Goal: Information Seeking & Learning: Compare options

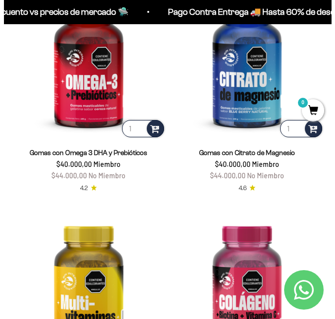
scroll to position [1433, 0]
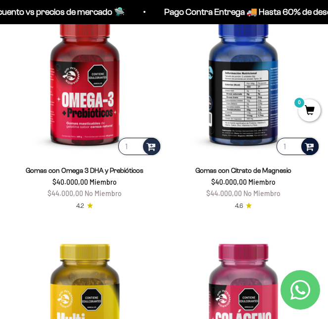
click at [312, 149] on span at bounding box center [308, 145] width 9 height 11
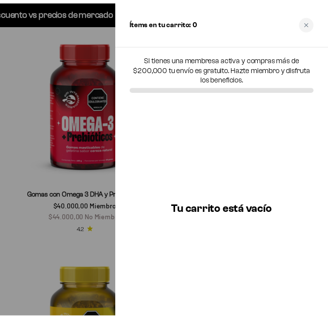
scroll to position [1434, 0]
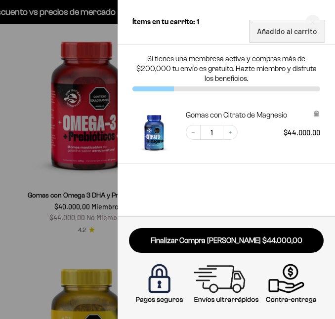
click at [69, 159] on div at bounding box center [167, 159] width 335 height 319
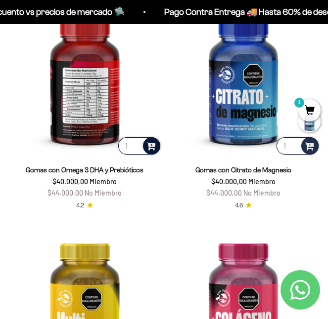
click at [155, 146] on span at bounding box center [150, 145] width 9 height 11
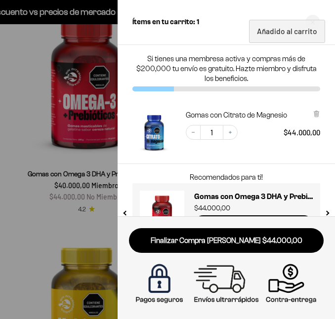
click at [77, 169] on div at bounding box center [167, 159] width 335 height 319
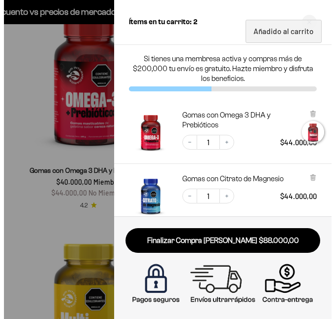
scroll to position [1455, 0]
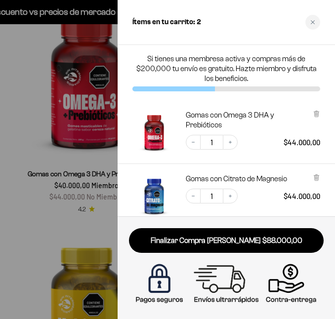
click at [12, 158] on div at bounding box center [167, 159] width 335 height 319
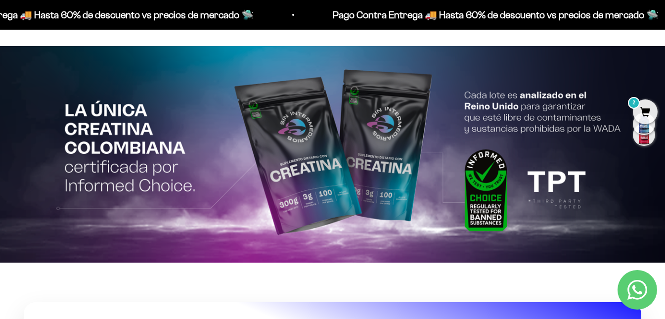
scroll to position [1160, 0]
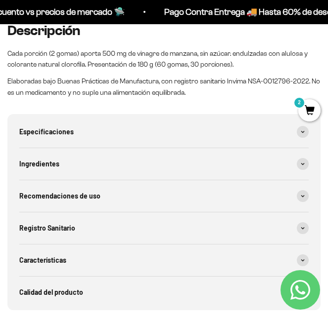
scroll to position [642, 0]
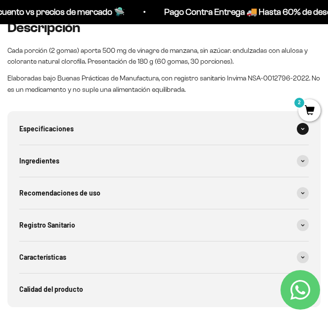
click at [281, 138] on div "Especificaciones" at bounding box center [163, 129] width 289 height 32
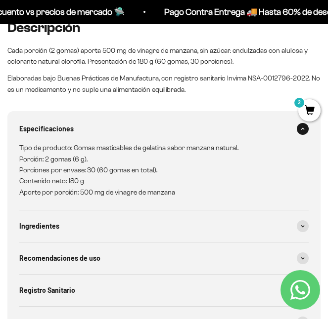
click at [281, 137] on div "Especificaciones" at bounding box center [163, 129] width 289 height 32
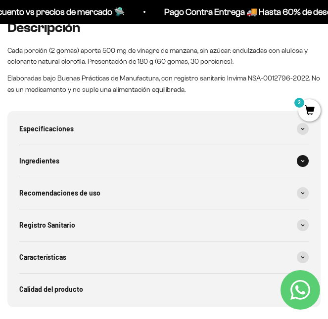
scroll to position [692, 0]
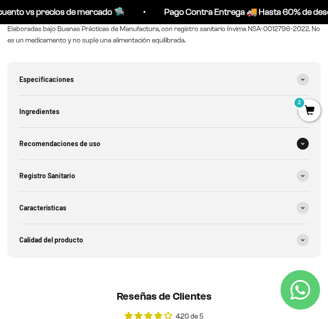
click at [289, 138] on div "Recomendaciones de uso" at bounding box center [163, 144] width 289 height 32
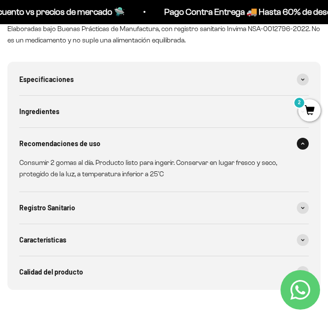
click at [288, 138] on div "Recomendaciones de uso" at bounding box center [163, 144] width 289 height 32
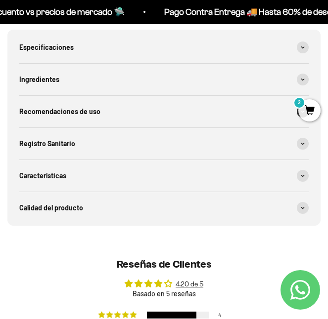
scroll to position [791, 0]
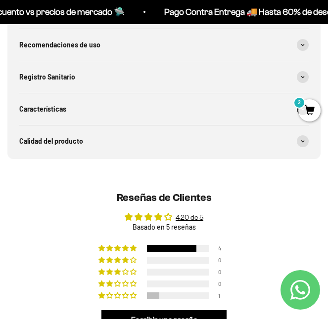
click at [292, 95] on div "Características" at bounding box center [163, 109] width 289 height 32
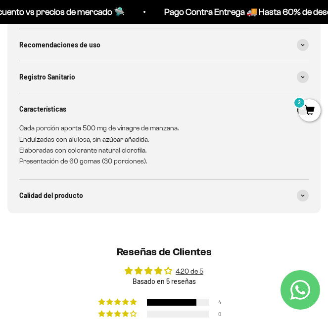
click at [218, 106] on div "Características" at bounding box center [163, 109] width 289 height 32
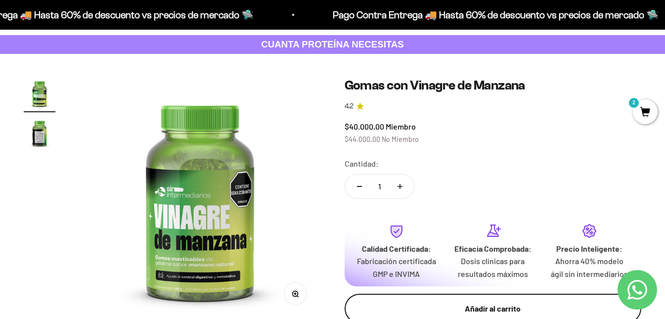
scroll to position [99, 0]
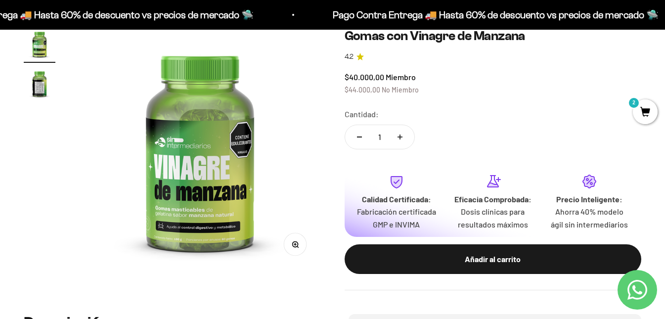
click at [238, 233] on img at bounding box center [200, 149] width 242 height 242
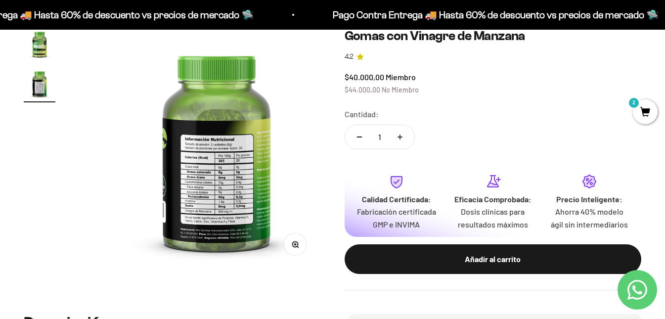
scroll to position [0, 247]
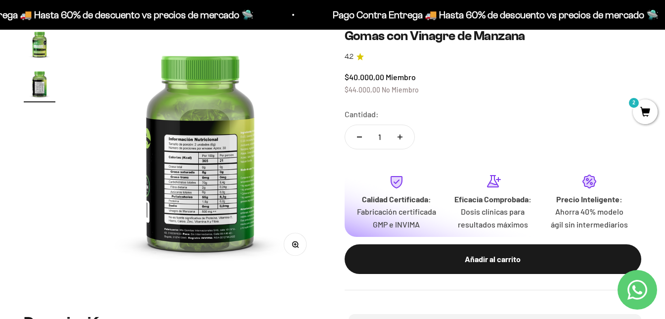
click at [300, 248] on button "Zoom" at bounding box center [295, 244] width 22 height 22
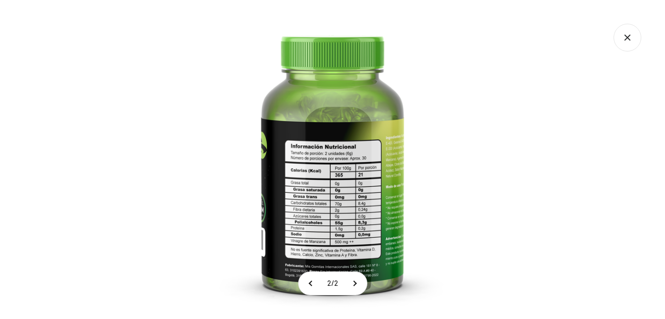
click at [327, 92] on img at bounding box center [332, 159] width 319 height 319
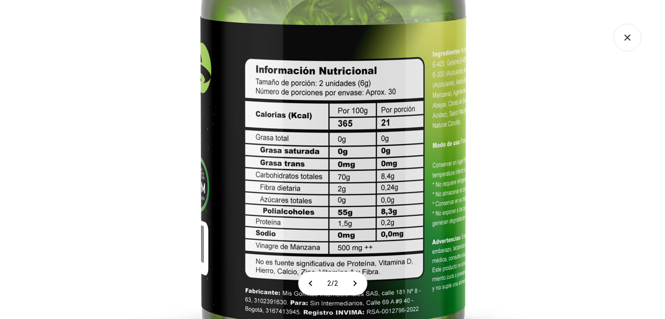
click at [327, 67] on img at bounding box center [333, 94] width 593 height 593
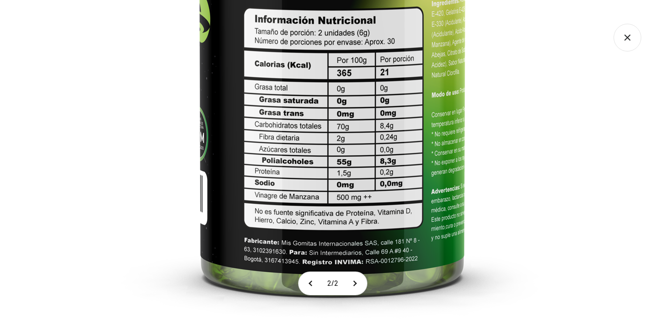
click at [327, 134] on img at bounding box center [332, 44] width 593 height 593
click at [240, 135] on img at bounding box center [332, 44] width 593 height 593
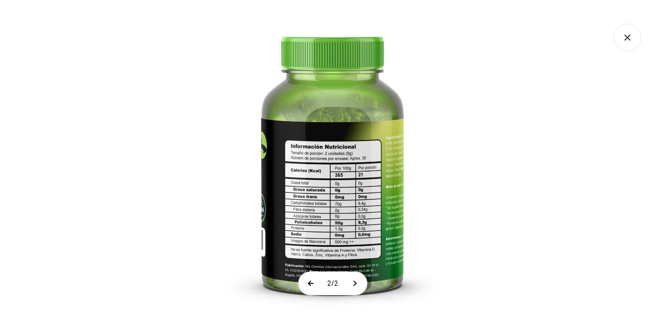
click at [303, 277] on button at bounding box center [310, 283] width 25 height 23
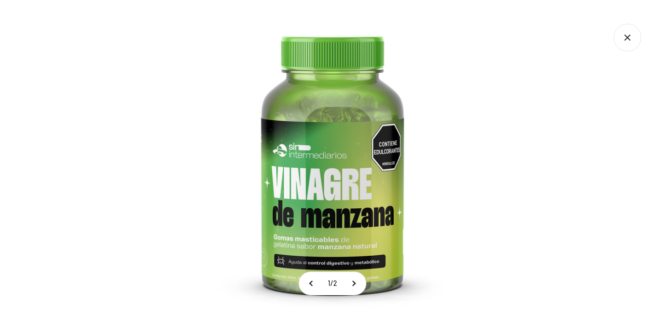
click at [303, 231] on img at bounding box center [332, 159] width 319 height 319
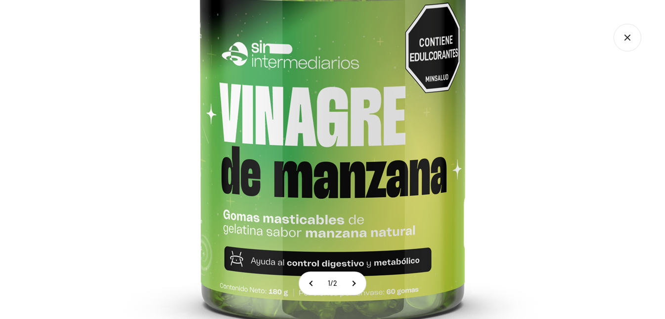
click at [317, 183] on img at bounding box center [332, 70] width 593 height 593
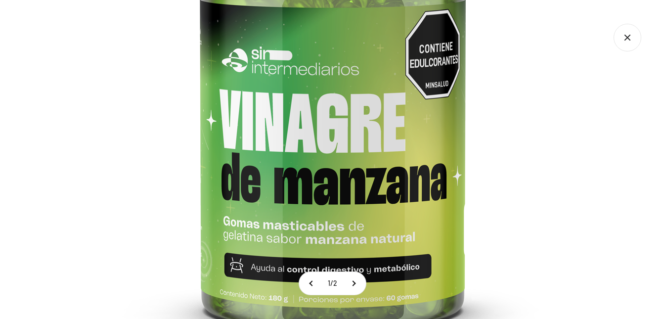
click at [327, 132] on img at bounding box center [332, 77] width 593 height 593
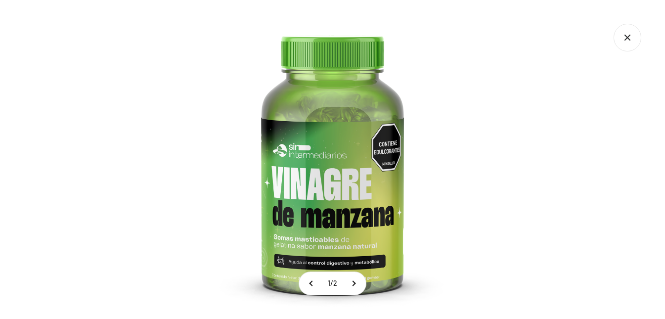
click at [327, 34] on icon "Cerrar galería" at bounding box center [627, 38] width 28 height 28
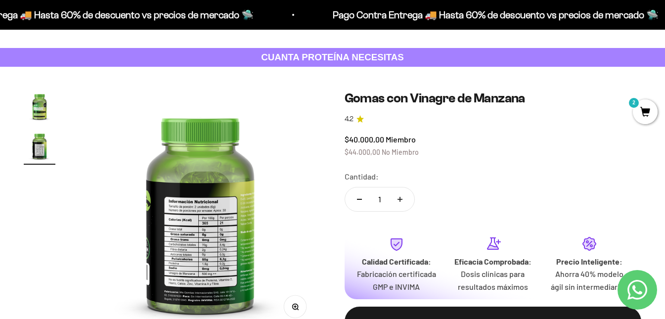
scroll to position [0, 0]
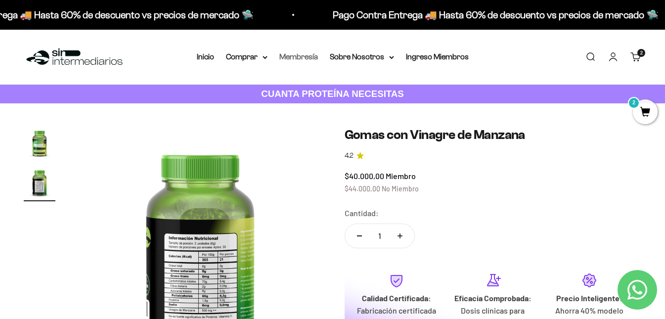
click at [291, 57] on link "Membresía" at bounding box center [298, 56] width 39 height 8
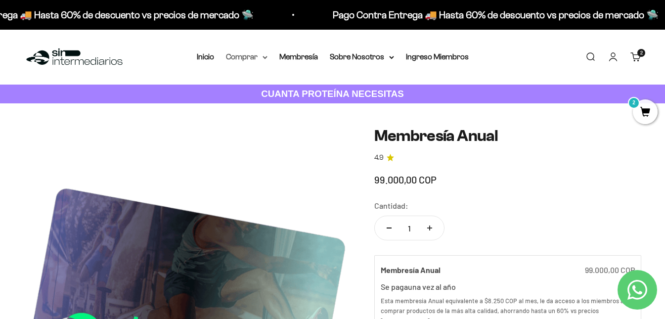
click at [229, 56] on summary "Comprar" at bounding box center [247, 56] width 42 height 13
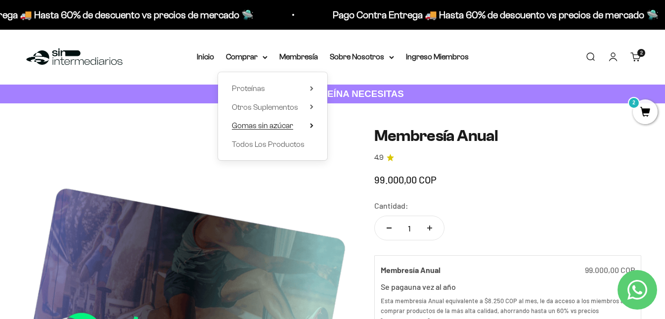
click at [306, 126] on summary "Gomas sin azúcar" at bounding box center [273, 125] width 82 height 13
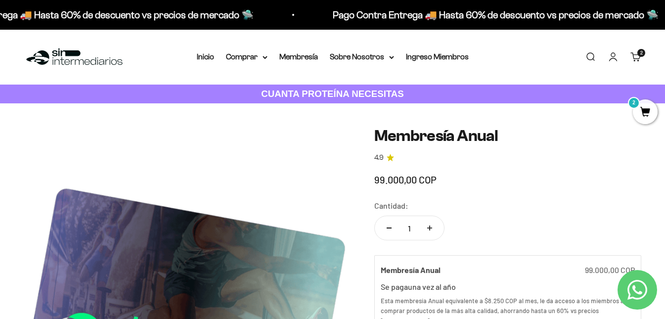
click at [640, 106] on span "2" at bounding box center [644, 111] width 25 height 25
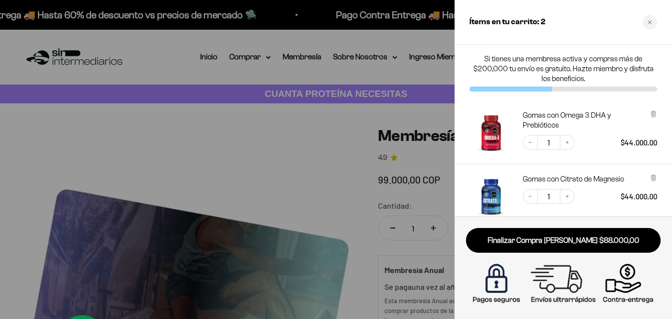
click at [466, 107] on div "Gomas con Omega 3 DHA y Prebióticos Decrease quantity 1 Increase quantity $44.0…" at bounding box center [559, 126] width 198 height 53
click at [287, 70] on div at bounding box center [336, 159] width 672 height 319
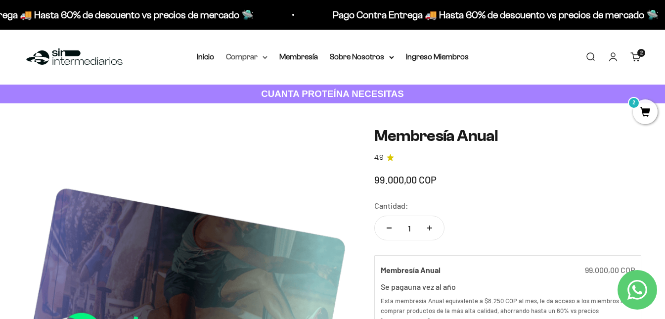
click at [252, 52] on summary "Comprar" at bounding box center [247, 56] width 42 height 13
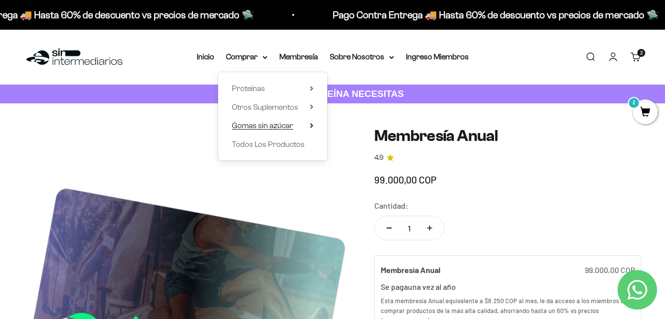
click at [302, 128] on summary "Gomas sin azúcar" at bounding box center [273, 125] width 82 height 13
click at [305, 106] on summary "Otros Suplementos" at bounding box center [273, 107] width 82 height 13
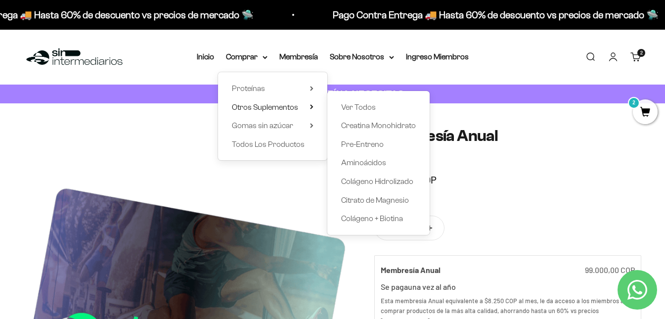
click at [458, 135] on h1 "Membresía Anual" at bounding box center [507, 135] width 267 height 17
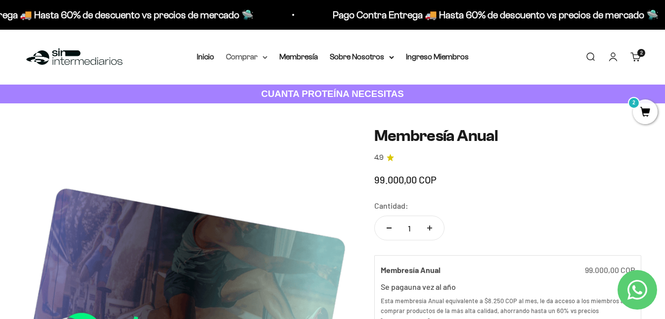
click at [256, 59] on summary "Comprar" at bounding box center [247, 56] width 42 height 13
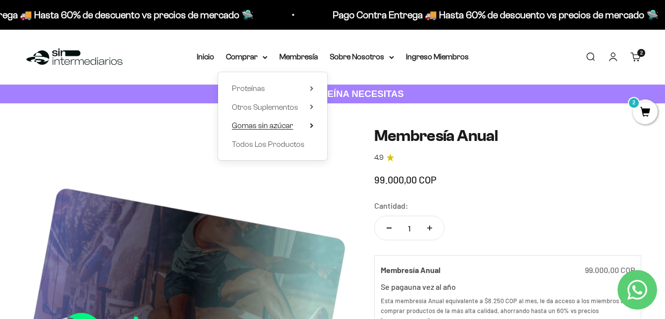
click at [310, 123] on icon at bounding box center [311, 125] width 3 height 5
click at [304, 106] on summary "Otros Suplementos" at bounding box center [273, 107] width 82 height 13
click at [291, 120] on span "Gomas sin azúcar" at bounding box center [262, 125] width 61 height 13
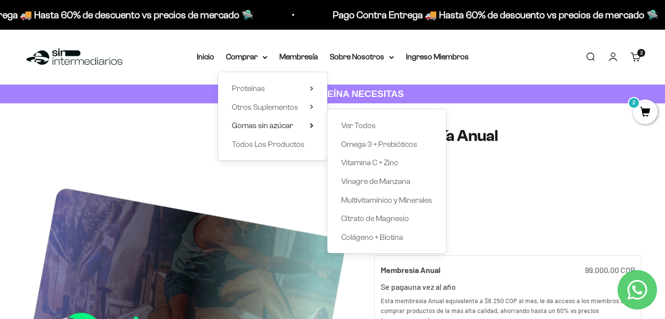
click at [296, 99] on div "Proteínas Ver Todos Whey Iso Vegan" at bounding box center [272, 116] width 109 height 88
click at [297, 106] on span "Otros Suplementos" at bounding box center [265, 107] width 66 height 8
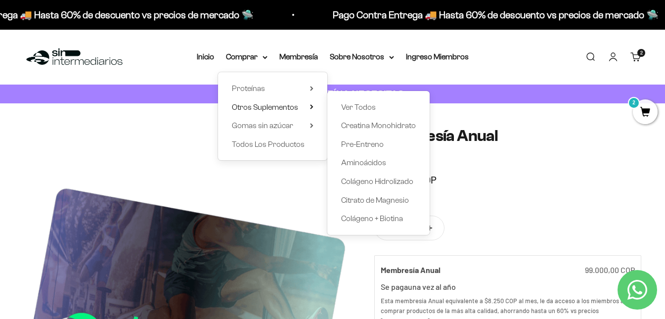
click at [562, 145] on safe-sticky "Membresía Anual 4.9 99.000,00 COP Calidad de líder, precio inteligente. ¿Cómo l…" at bounding box center [507, 320] width 267 height 386
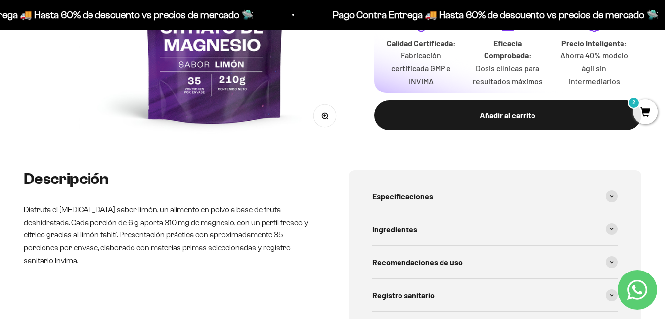
scroll to position [99, 0]
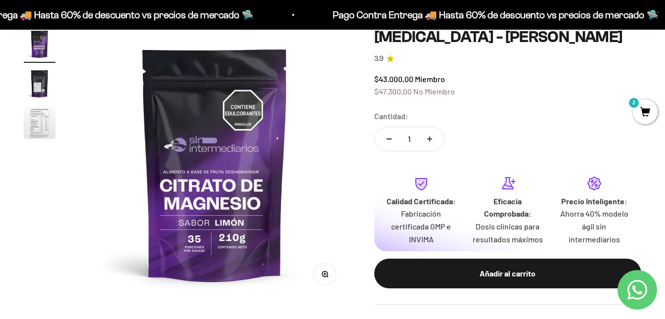
click at [28, 79] on img "Ir al artículo 2" at bounding box center [40, 84] width 32 height 32
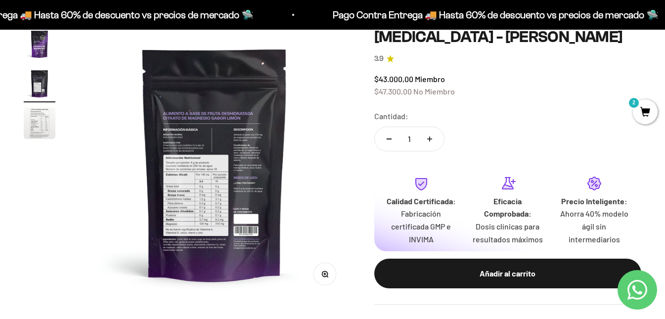
click at [41, 117] on img "Ir al artículo 3" at bounding box center [40, 123] width 32 height 32
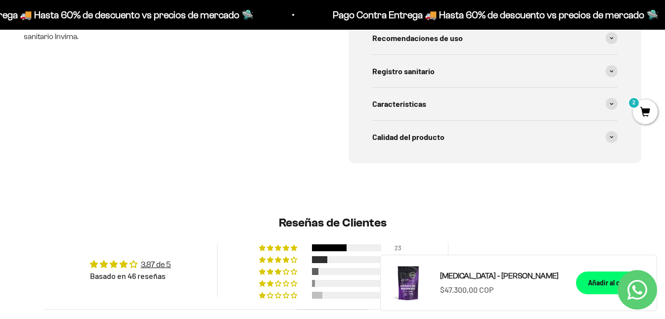
scroll to position [494, 0]
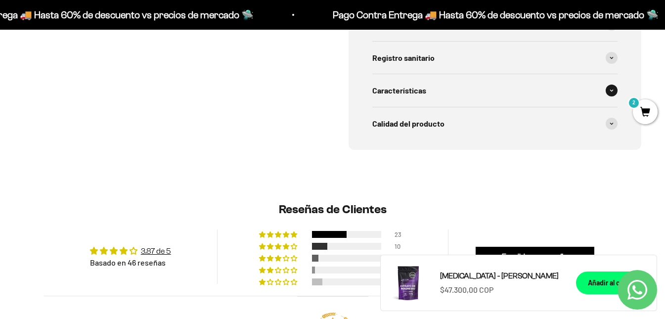
click at [420, 81] on div "Características" at bounding box center [495, 90] width 246 height 33
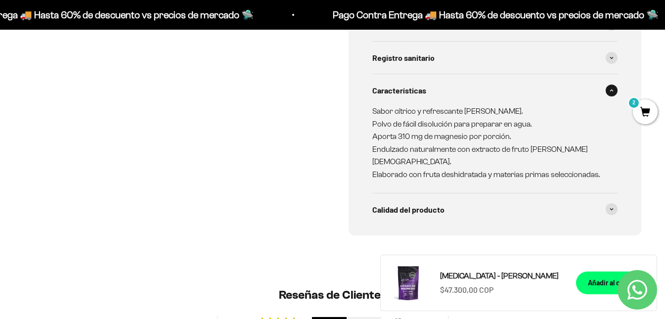
click at [418, 83] on div "Características" at bounding box center [495, 90] width 246 height 33
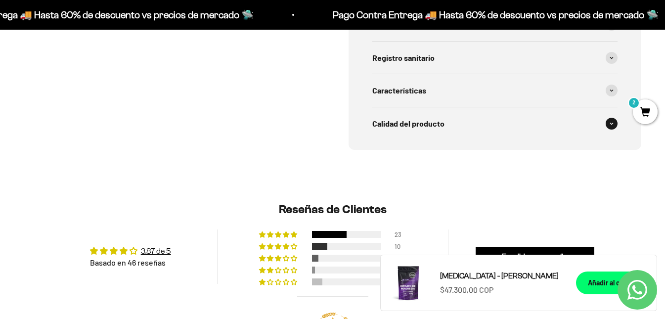
click at [411, 116] on div "Calidad del producto" at bounding box center [495, 123] width 246 height 33
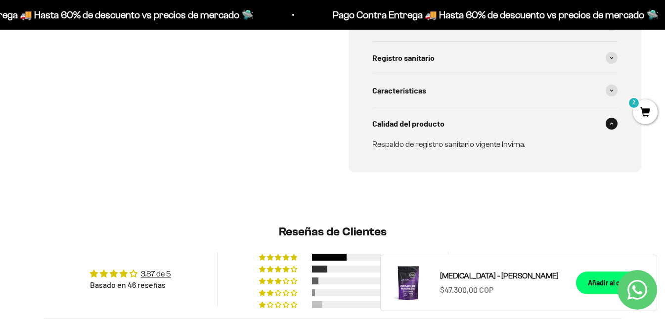
click at [407, 123] on span "Calidad del producto" at bounding box center [408, 123] width 72 height 13
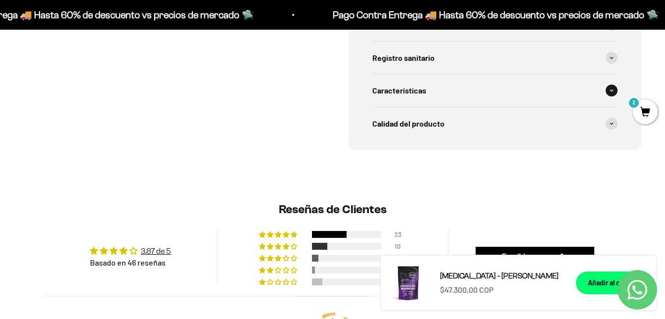
click at [404, 100] on div "Características" at bounding box center [495, 90] width 246 height 33
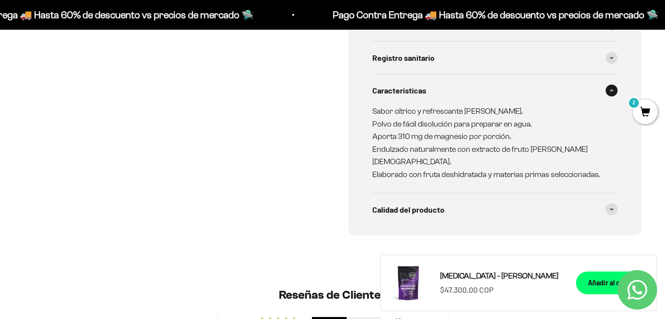
click at [406, 92] on span "Características" at bounding box center [399, 90] width 54 height 13
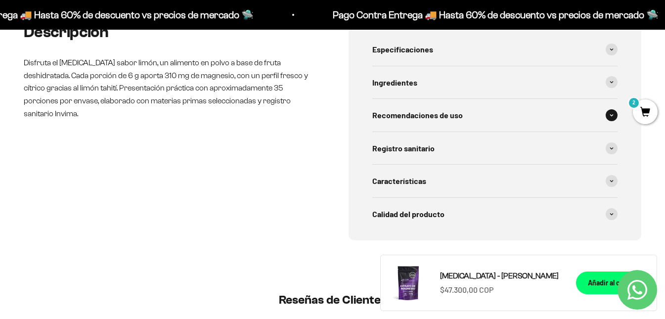
scroll to position [395, 0]
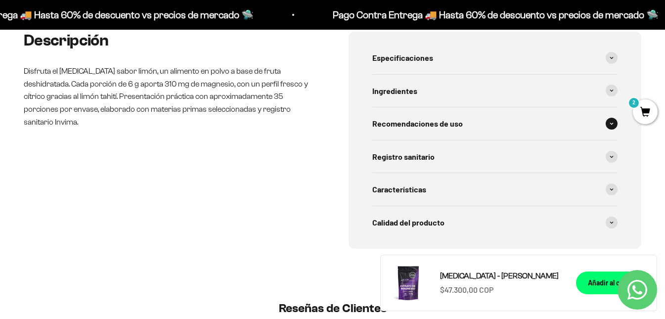
click at [407, 124] on span "Recomendaciones de uso" at bounding box center [417, 123] width 90 height 13
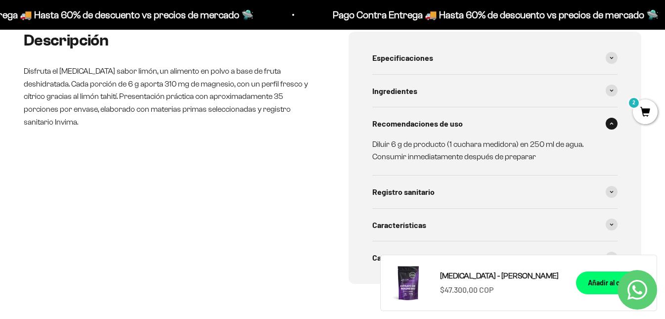
click at [407, 124] on span "Recomendaciones de uso" at bounding box center [417, 123] width 90 height 13
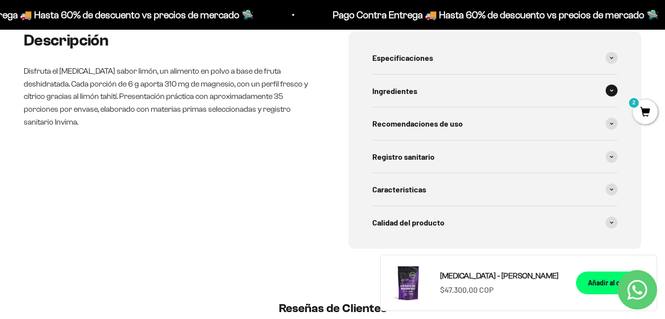
click at [410, 77] on div "Ingredientes" at bounding box center [495, 91] width 246 height 33
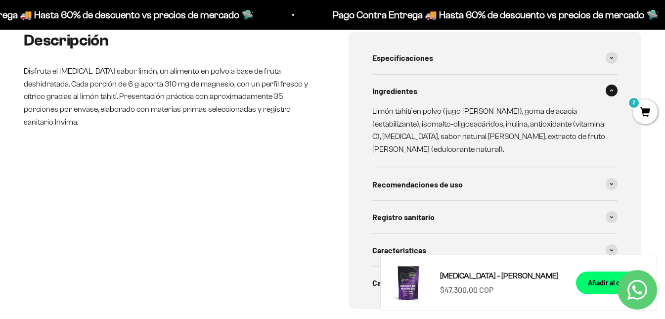
click at [407, 81] on div "Ingredientes" at bounding box center [495, 91] width 246 height 33
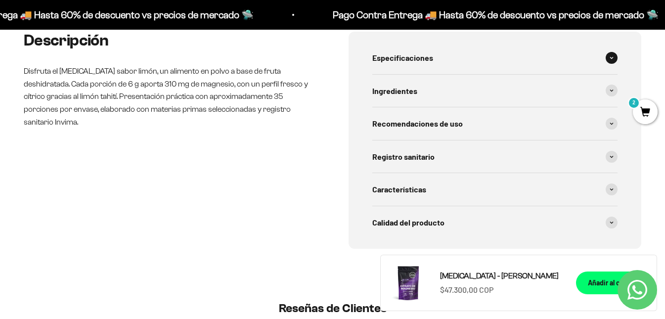
click at [407, 61] on span "Especificaciones" at bounding box center [402, 57] width 61 height 13
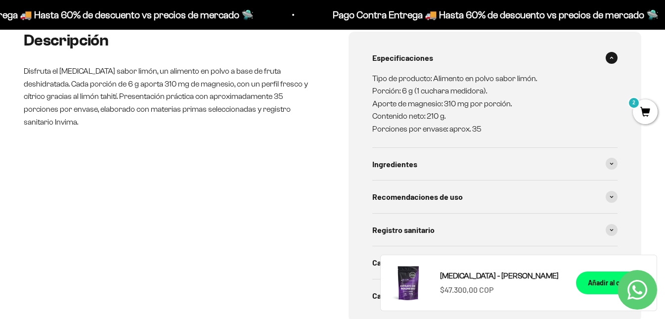
click at [407, 61] on span "Especificaciones" at bounding box center [402, 57] width 61 height 13
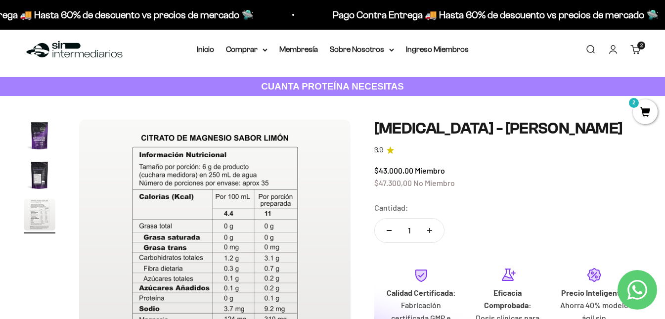
scroll to position [0, 0]
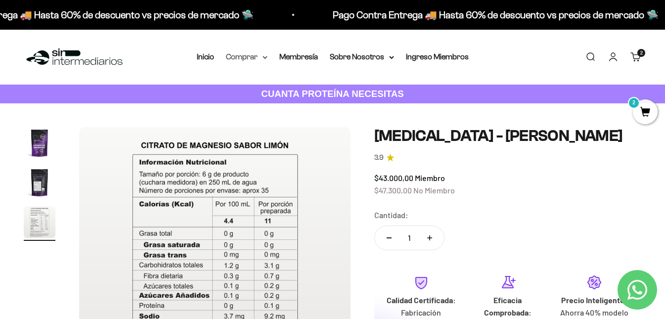
click at [247, 56] on summary "Comprar" at bounding box center [247, 56] width 42 height 13
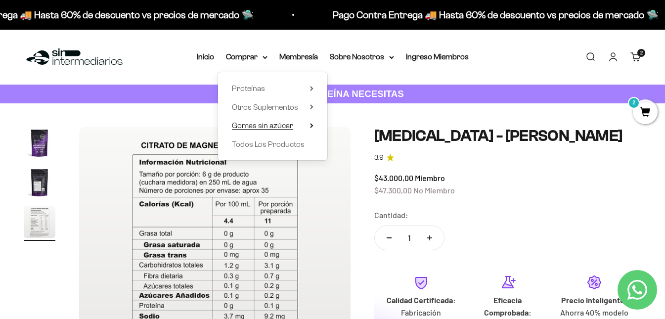
click at [301, 126] on summary "Gomas sin azúcar" at bounding box center [273, 125] width 82 height 13
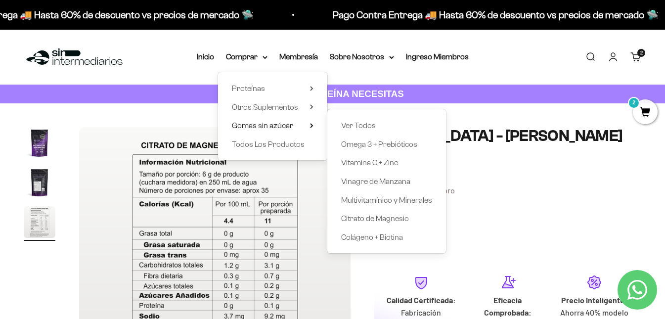
click at [493, 111] on div "Zoom Ir al artículo 1 Ir al artículo 2 Ir al artículo 3 [MEDICAL_DATA] - Sabor …" at bounding box center [332, 265] width 665 height 324
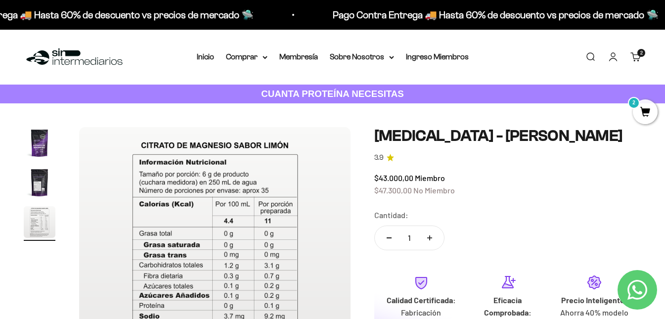
click at [26, 199] on button "Ir al artículo 2" at bounding box center [40, 184] width 32 height 35
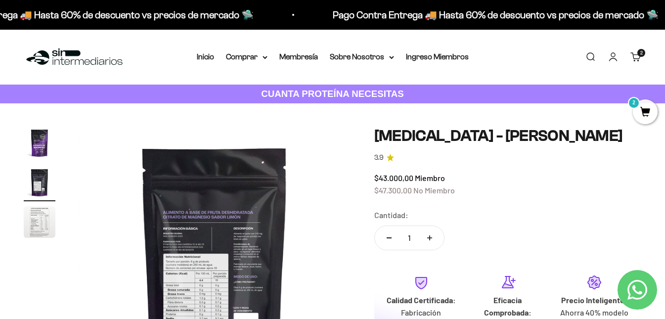
click at [44, 128] on img "Ir al artículo 1" at bounding box center [40, 143] width 32 height 32
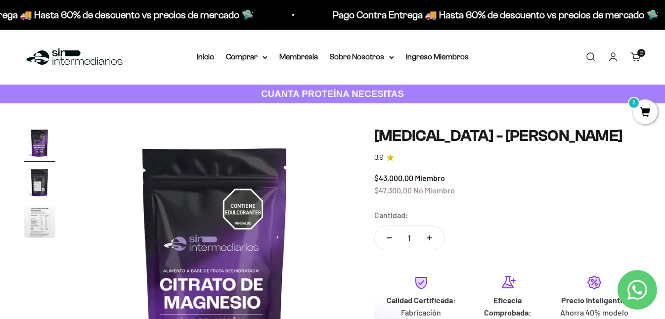
click at [44, 164] on page-dots at bounding box center [40, 184] width 32 height 114
click at [44, 184] on img "Ir al artículo 2" at bounding box center [40, 183] width 32 height 32
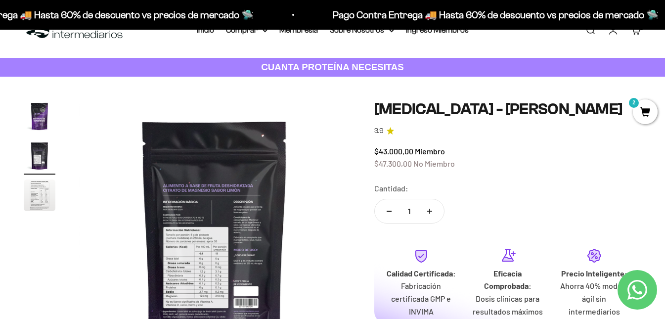
scroll to position [49, 0]
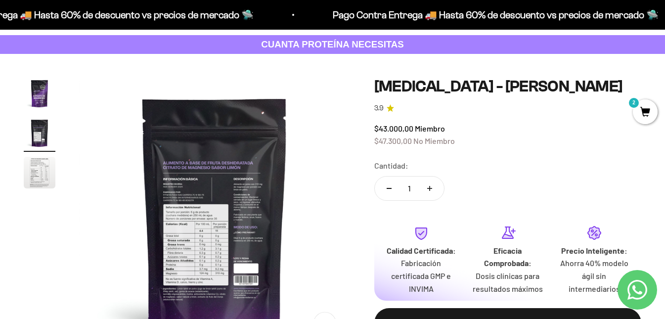
click at [216, 195] on img at bounding box center [214, 213] width 271 height 271
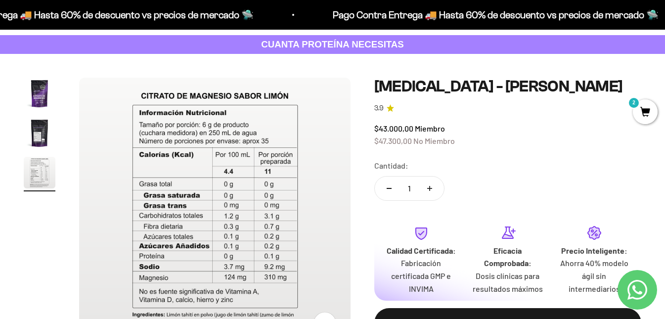
scroll to position [99, 0]
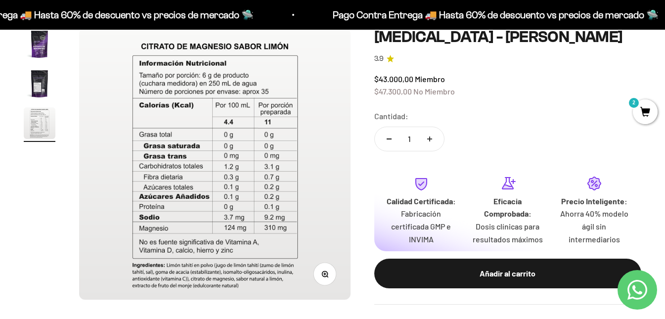
click at [103, 175] on img at bounding box center [214, 163] width 271 height 271
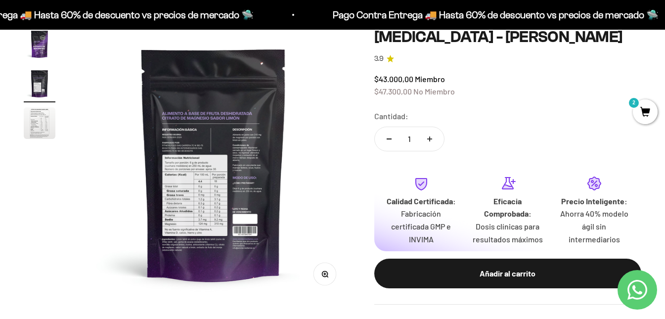
scroll to position [0, 277]
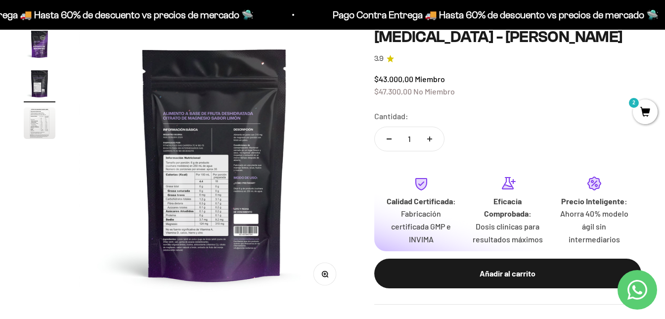
click at [328, 278] on button "Zoom" at bounding box center [324, 273] width 22 height 22
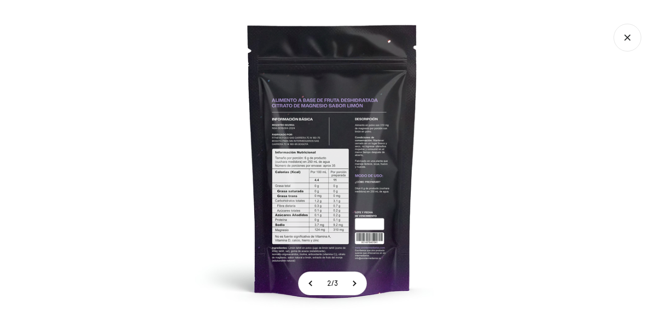
click at [380, 126] on img at bounding box center [332, 159] width 319 height 319
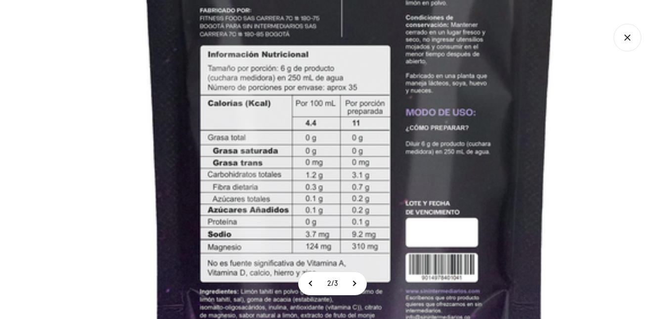
click at [372, 3] on img at bounding box center [350, 72] width 791 height 791
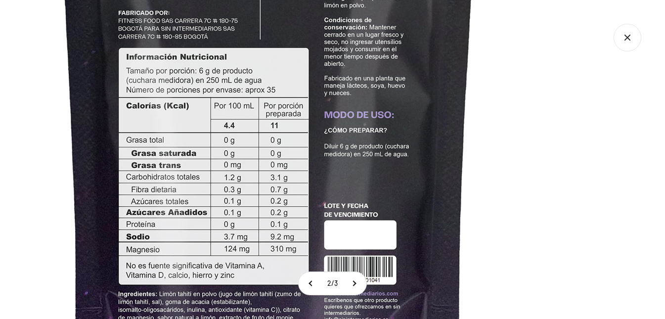
click at [285, 168] on img at bounding box center [268, 74] width 791 height 791
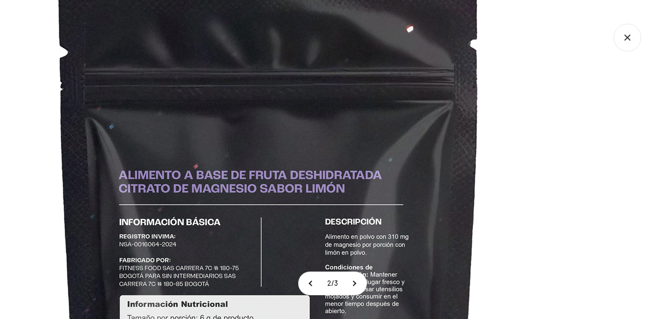
click at [577, 147] on img at bounding box center [269, 321] width 791 height 791
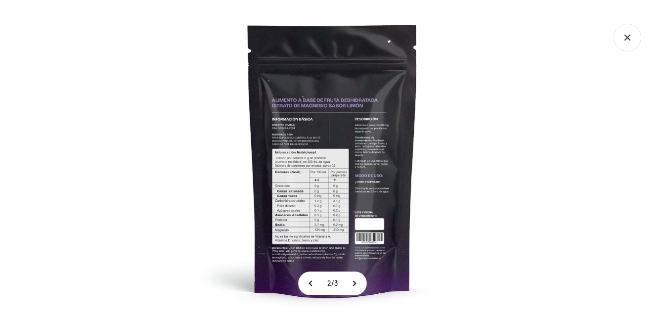
click at [543, 108] on div at bounding box center [332, 159] width 665 height 319
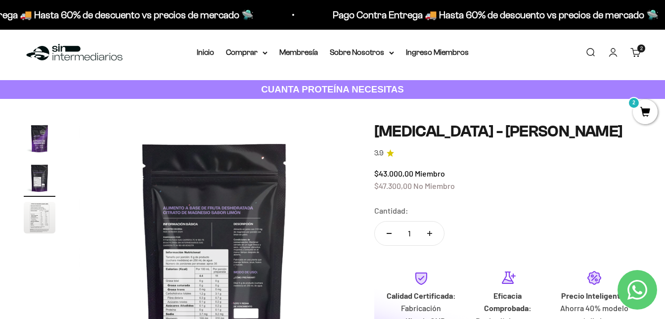
scroll to position [0, 0]
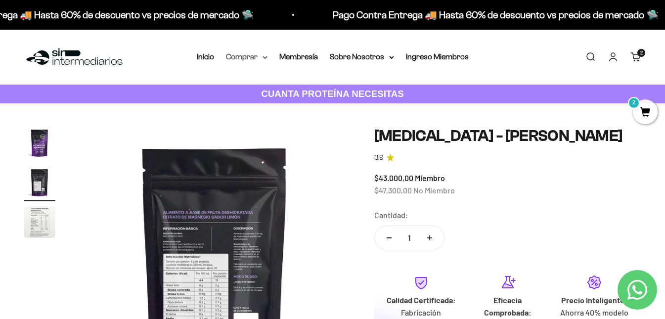
click at [255, 54] on summary "Comprar" at bounding box center [247, 56] width 42 height 13
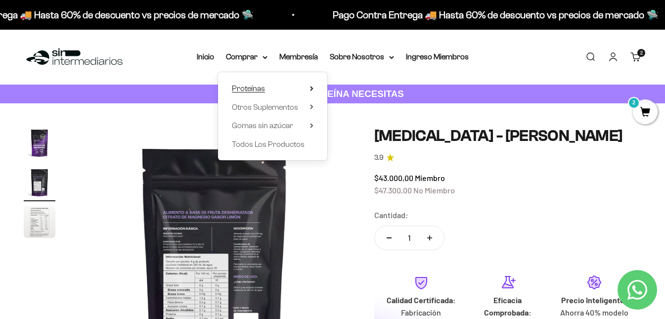
click at [312, 87] on icon at bounding box center [311, 88] width 3 height 5
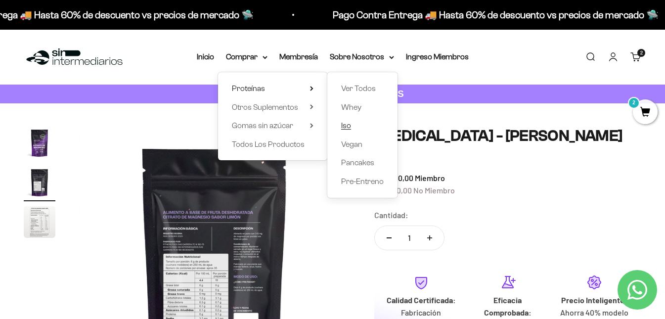
click at [349, 126] on span "Iso" at bounding box center [346, 125] width 10 height 8
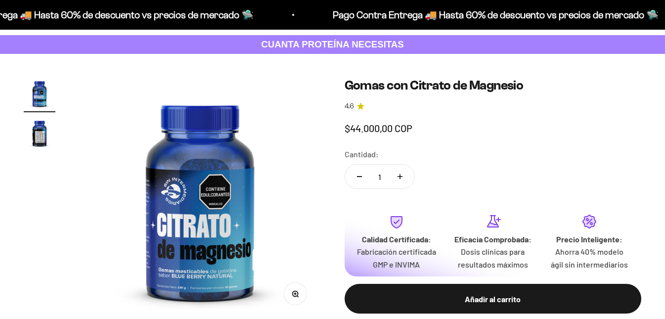
scroll to position [49, 0]
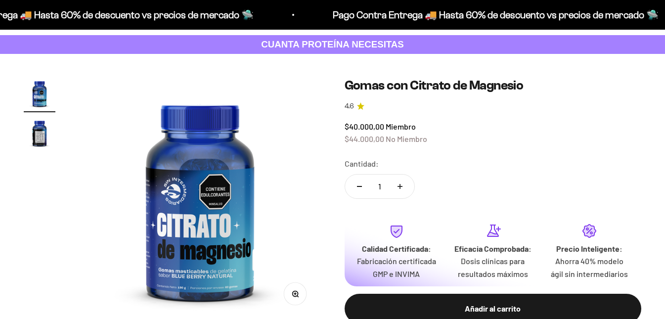
click at [49, 123] on img "Ir al artículo 2" at bounding box center [40, 133] width 32 height 32
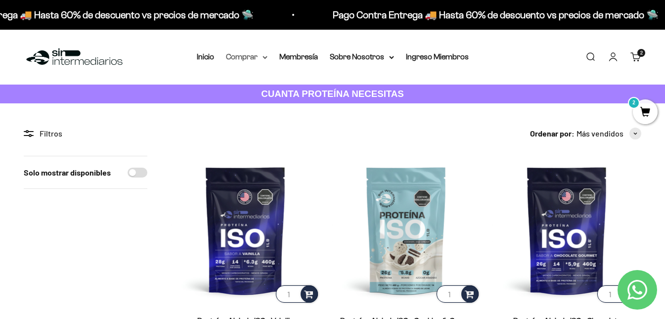
click at [262, 57] on icon at bounding box center [264, 57] width 5 height 3
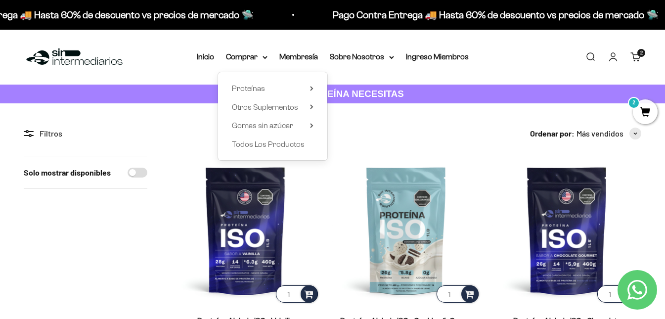
click at [288, 80] on div "Proteínas Ver Todos Whey Iso Vegan" at bounding box center [272, 116] width 109 height 88
click at [301, 88] on summary "Proteínas" at bounding box center [273, 88] width 82 height 13
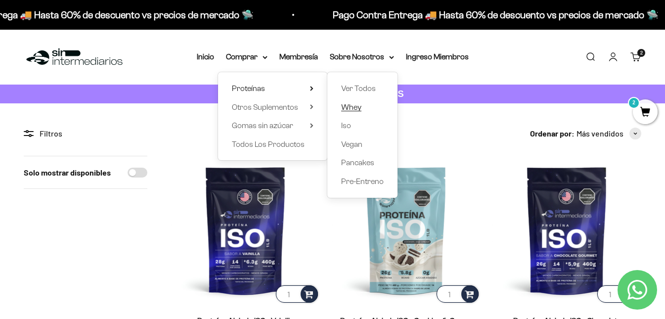
click at [352, 108] on span "Whey" at bounding box center [351, 107] width 20 height 8
